Goal: Task Accomplishment & Management: Use online tool/utility

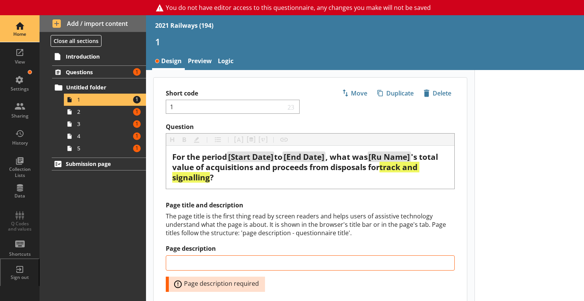
click at [18, 21] on div "Home" at bounding box center [19, 28] width 27 height 27
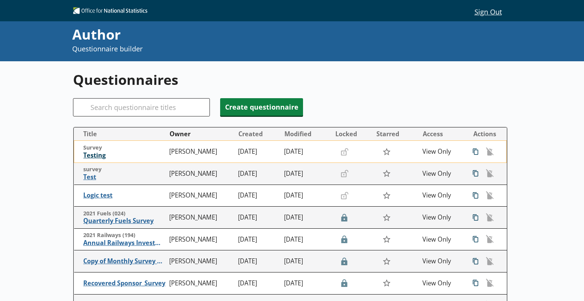
click at [89, 158] on span "Testing" at bounding box center [124, 155] width 82 height 8
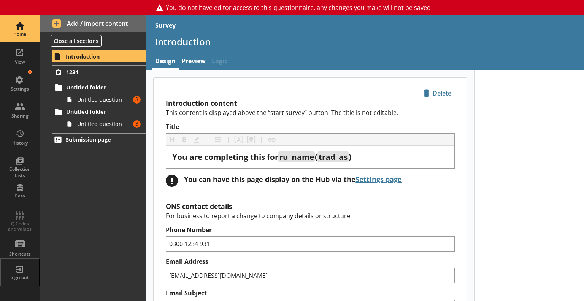
click at [20, 27] on div "Home" at bounding box center [19, 28] width 27 height 27
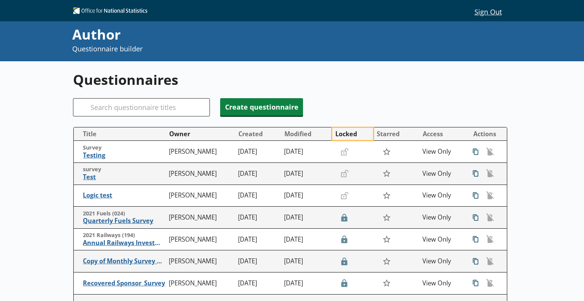
click at [346, 134] on button "Locked" at bounding box center [352, 134] width 41 height 12
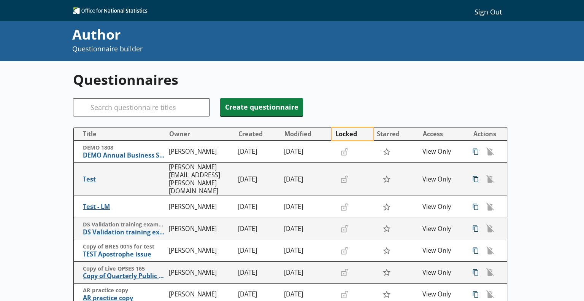
click at [346, 134] on button "Locked" at bounding box center [352, 134] width 41 height 12
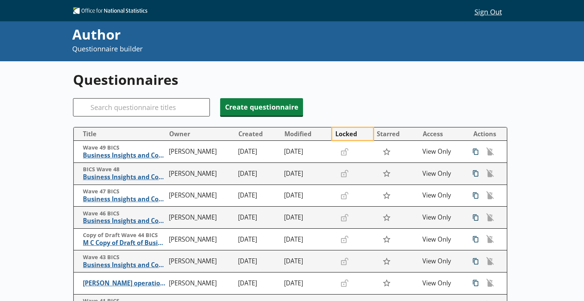
click at [346, 134] on button "Locked" at bounding box center [352, 134] width 41 height 12
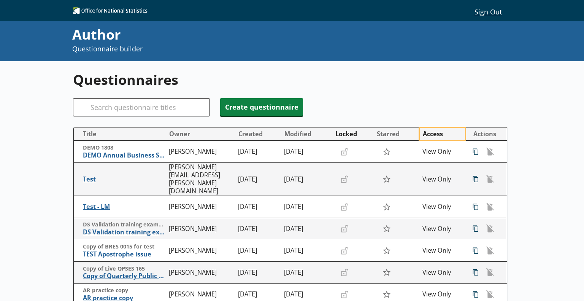
click at [441, 137] on button "Access" at bounding box center [442, 134] width 45 height 12
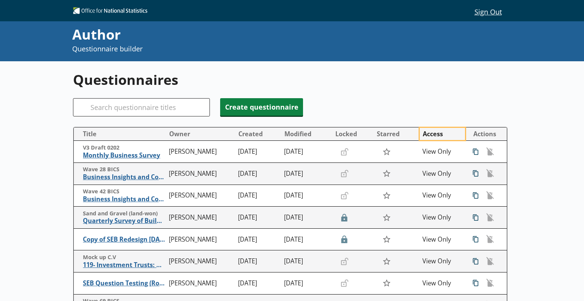
click at [441, 137] on button "Access" at bounding box center [442, 134] width 45 height 12
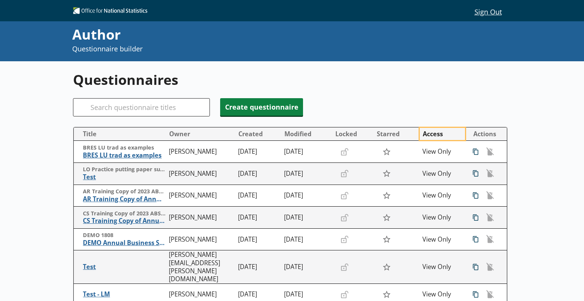
click at [441, 137] on button "Access" at bounding box center [442, 134] width 45 height 12
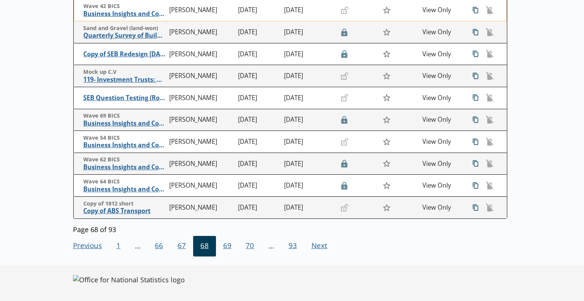
scroll to position [185, 0]
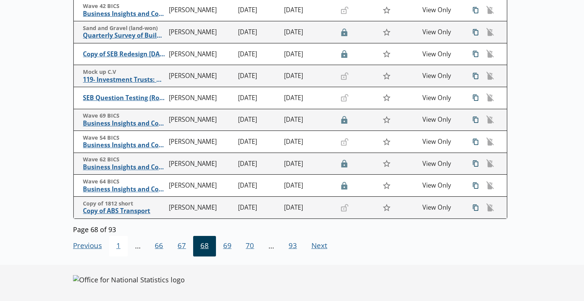
click at [116, 244] on span "1" at bounding box center [118, 246] width 19 height 21
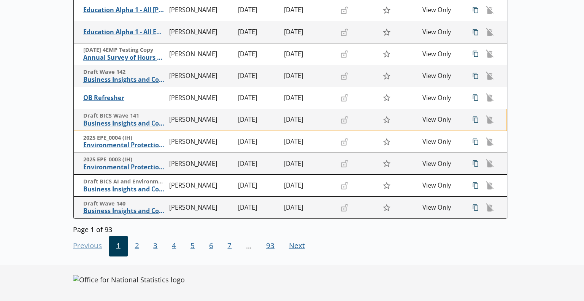
scroll to position [0, 0]
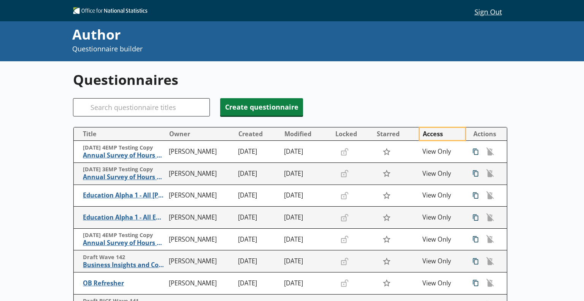
click at [429, 134] on button "Access" at bounding box center [442, 134] width 45 height 12
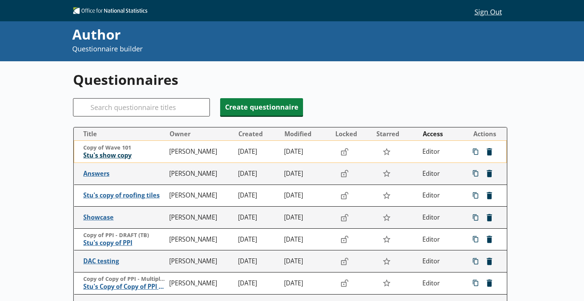
click at [105, 155] on span "Stu's show copy" at bounding box center [124, 155] width 82 height 8
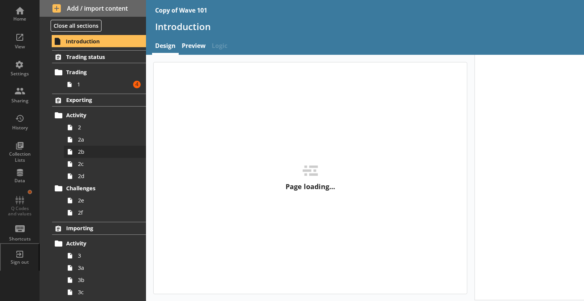
type textarea "x"
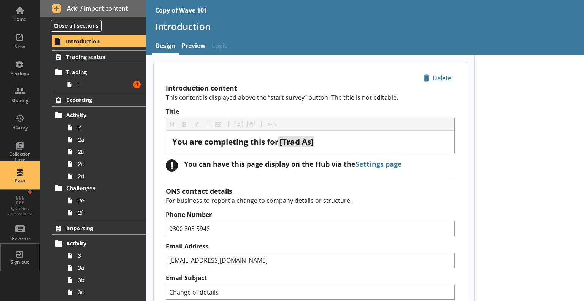
click at [19, 181] on div "Data" at bounding box center [19, 181] width 27 height 6
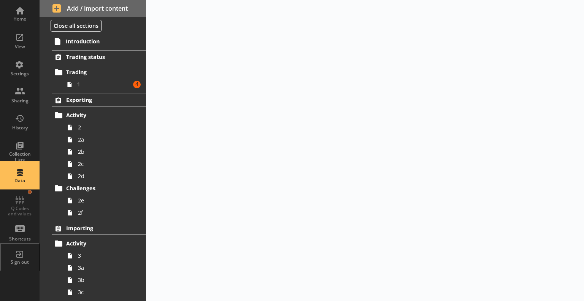
select select "Text_Optional"
select select "Date"
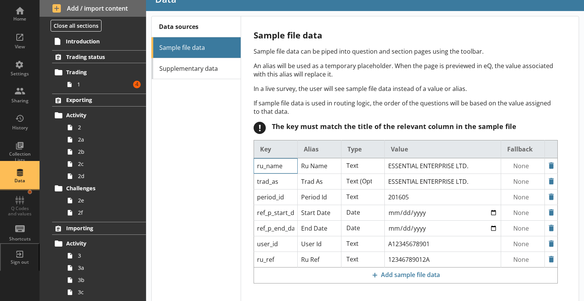
scroll to position [29, 0]
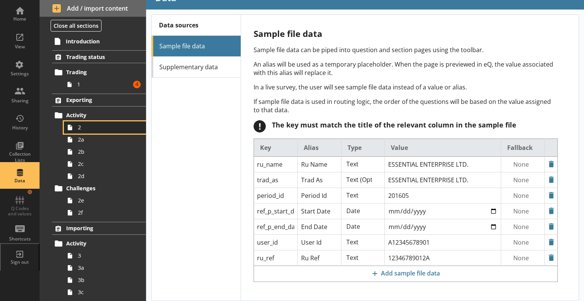
click at [72, 126] on icon at bounding box center [70, 127] width 5 height 6
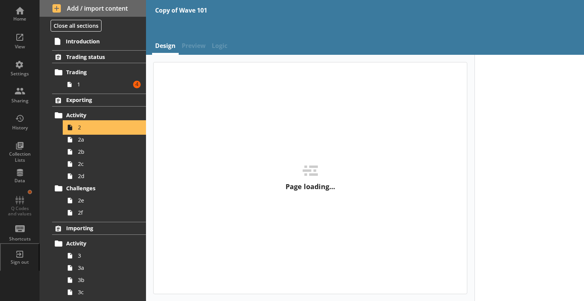
type textarea "x"
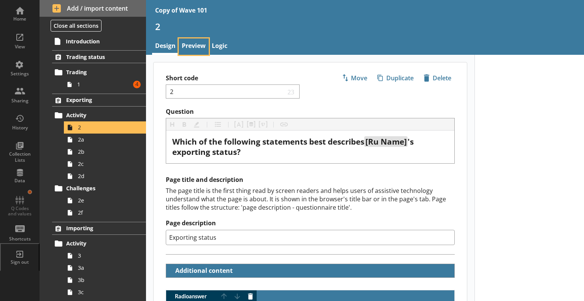
click at [192, 43] on link "Preview" at bounding box center [194, 46] width 30 height 16
